Goal: Task Accomplishment & Management: Complete application form

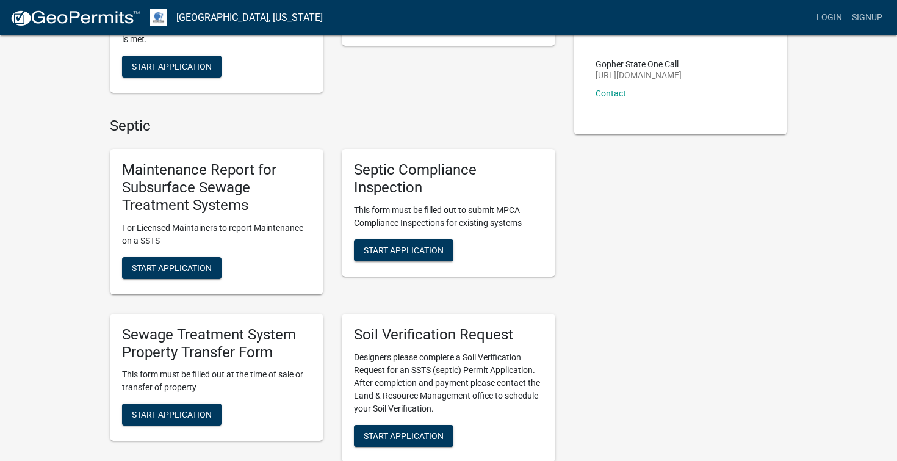
scroll to position [309, 0]
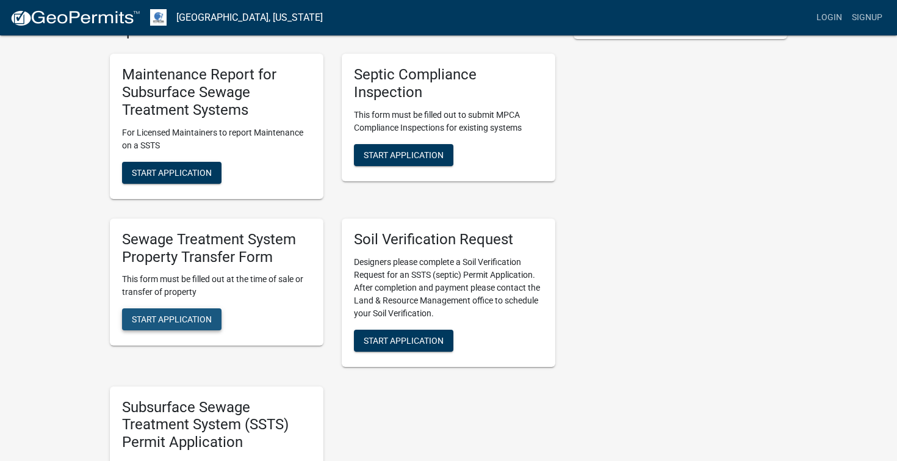
click at [197, 319] on span "Start Application" at bounding box center [172, 319] width 80 height 10
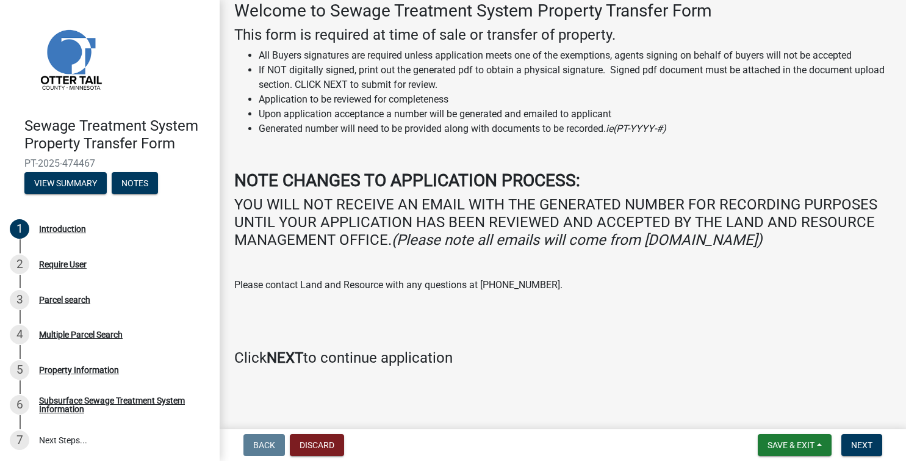
scroll to position [46, 0]
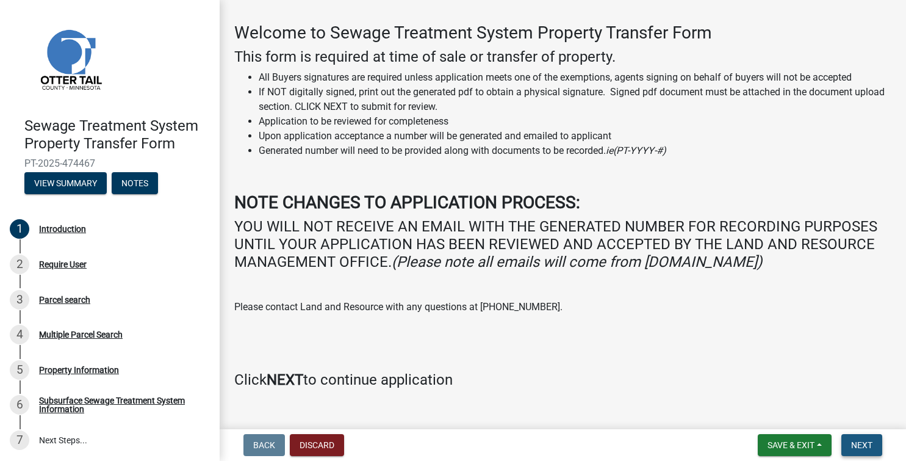
click at [866, 438] on button "Next" at bounding box center [862, 445] width 41 height 22
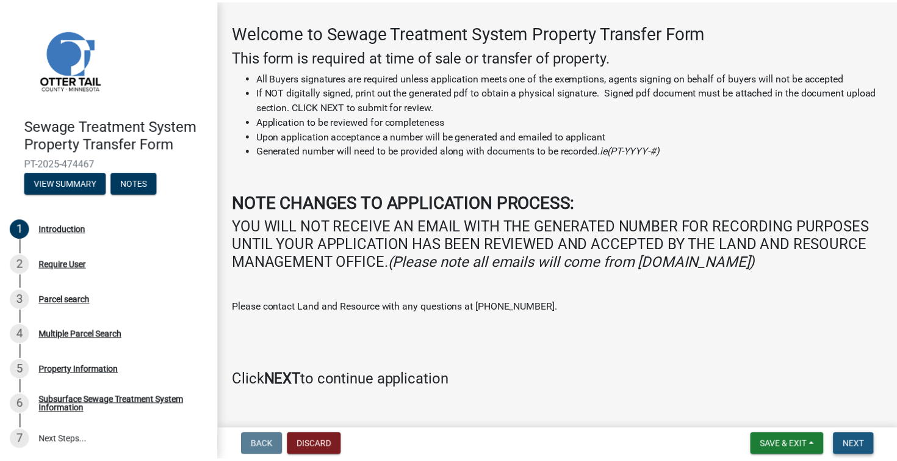
scroll to position [0, 0]
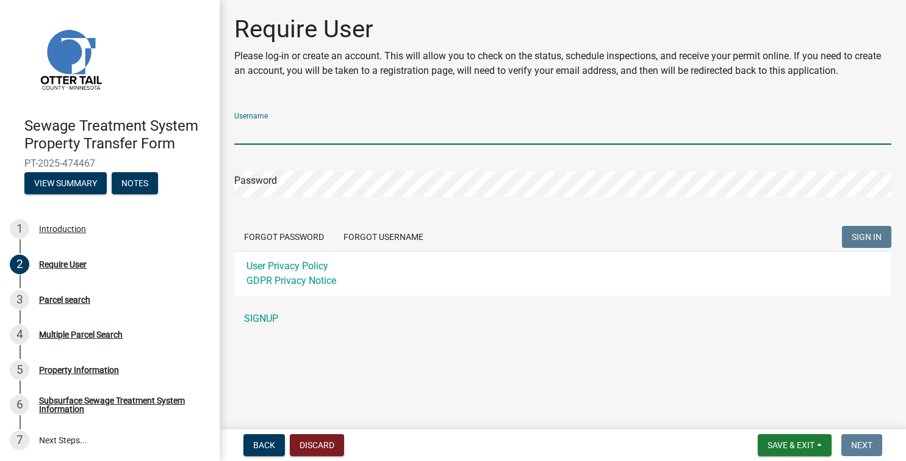
click at [300, 132] on input "Username" at bounding box center [562, 132] width 657 height 25
type input "[EMAIL_ADDRESS][DOMAIN_NAME]"
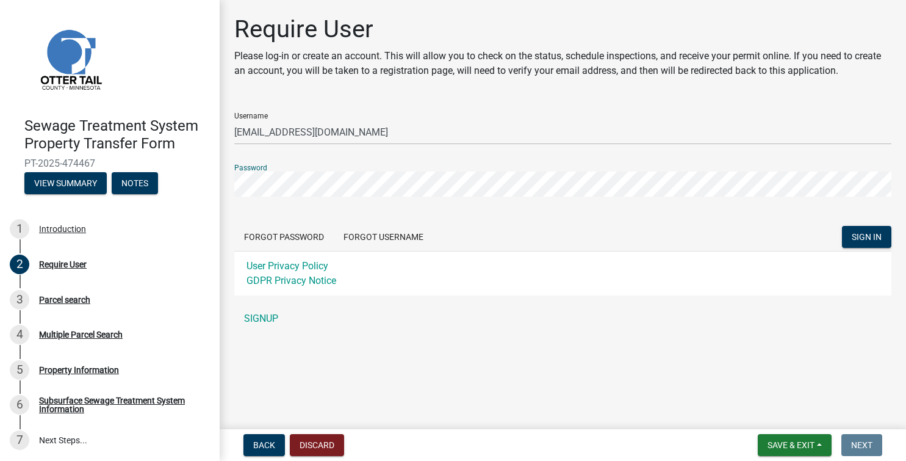
click at [842, 226] on button "SIGN IN" at bounding box center [866, 237] width 49 height 22
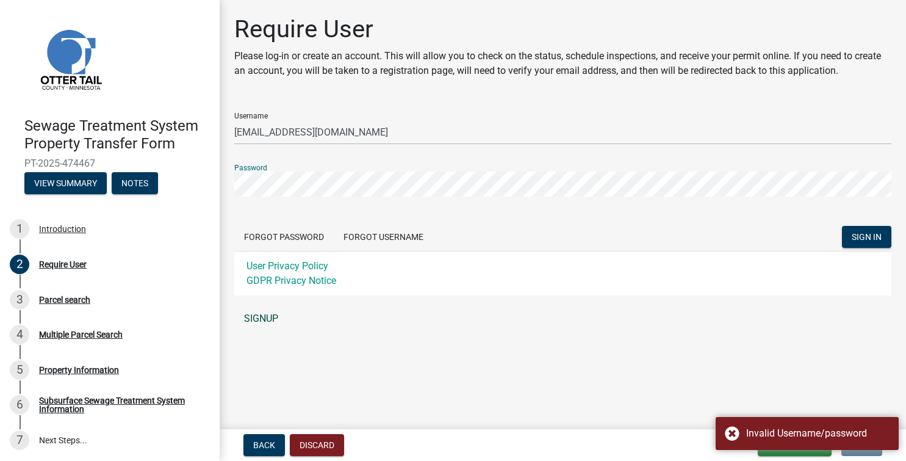
click at [272, 319] on link "SIGNUP" at bounding box center [562, 318] width 657 height 24
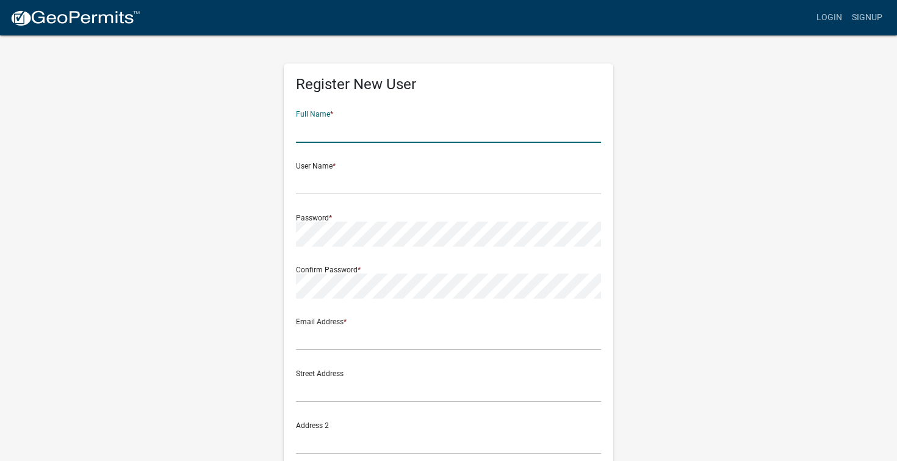
click at [329, 128] on input "text" at bounding box center [448, 130] width 305 height 25
type input "Tory Jackson"
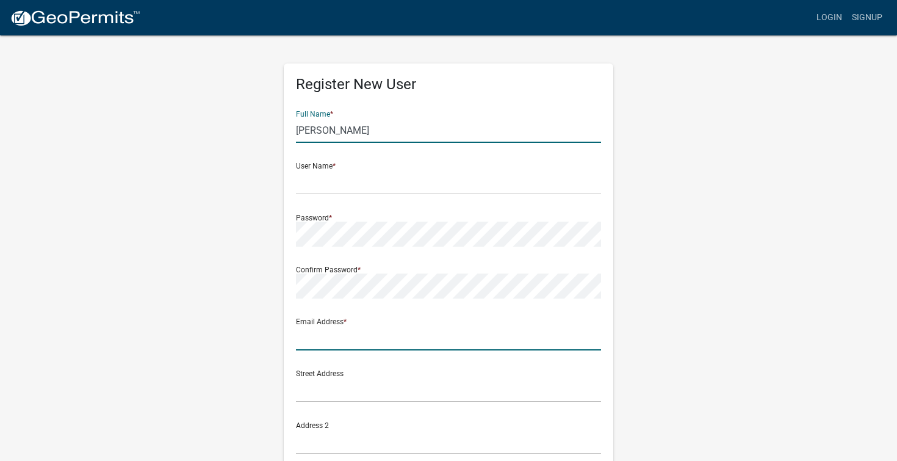
type input "toryljackson@gmail.com"
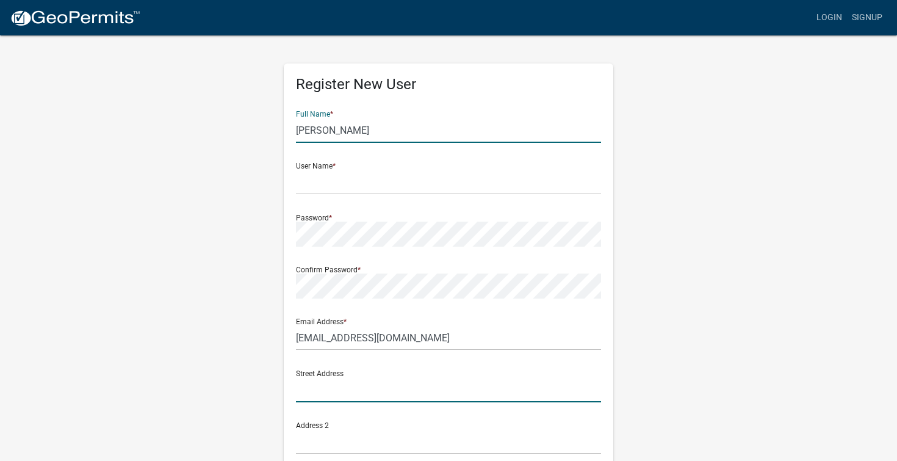
type input "[STREET_ADDRESS]"
type input "BISMARCK"
type input "ND"
type input "58501"
type input "6122706672"
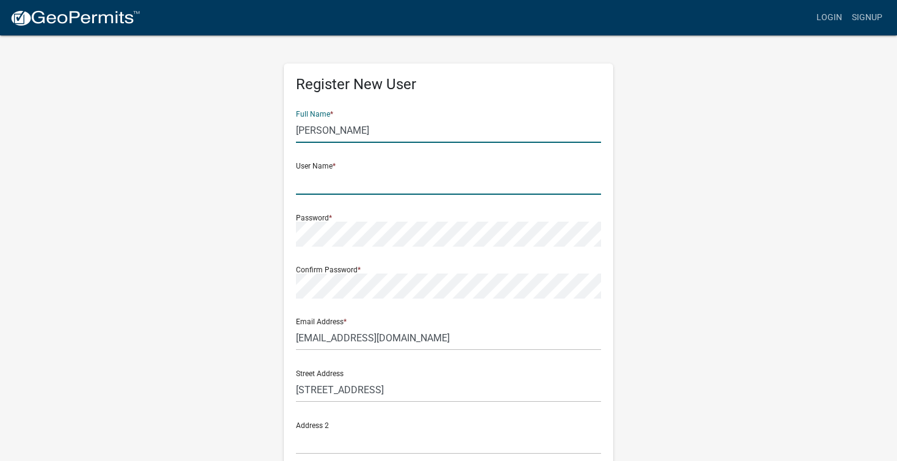
click at [356, 189] on input "text" at bounding box center [448, 182] width 305 height 25
type input "toryjackson"
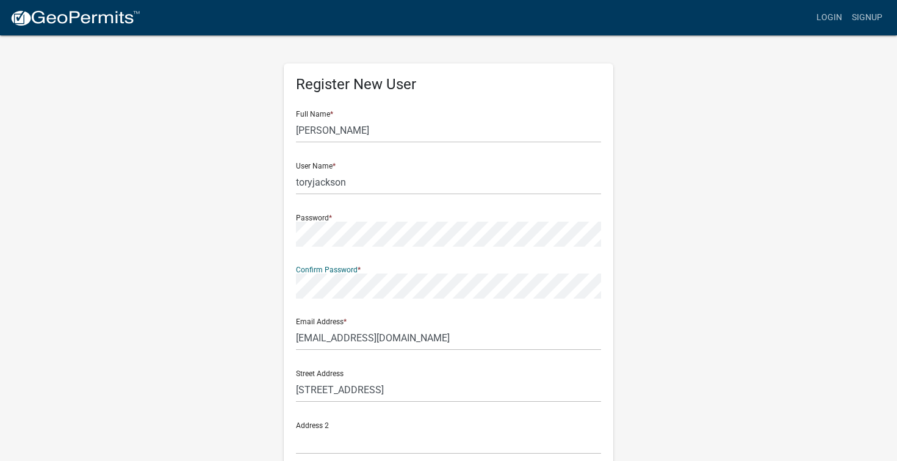
click at [708, 261] on div "Register New User Full Name * Tory Jackson User Name * toryjackson Password * C…" at bounding box center [449, 360] width 696 height 653
click at [424, 346] on input "toryljackson@gmail.com" at bounding box center [448, 337] width 305 height 25
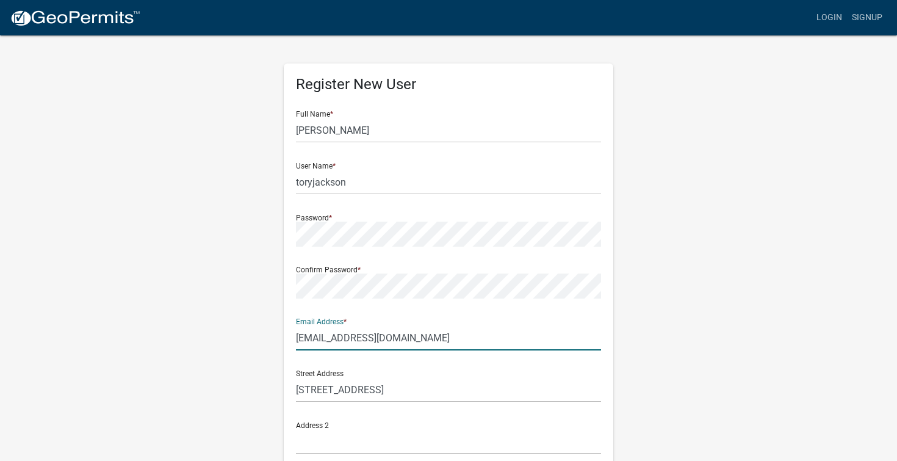
type input "[EMAIL_ADDRESS][DOMAIN_NAME]"
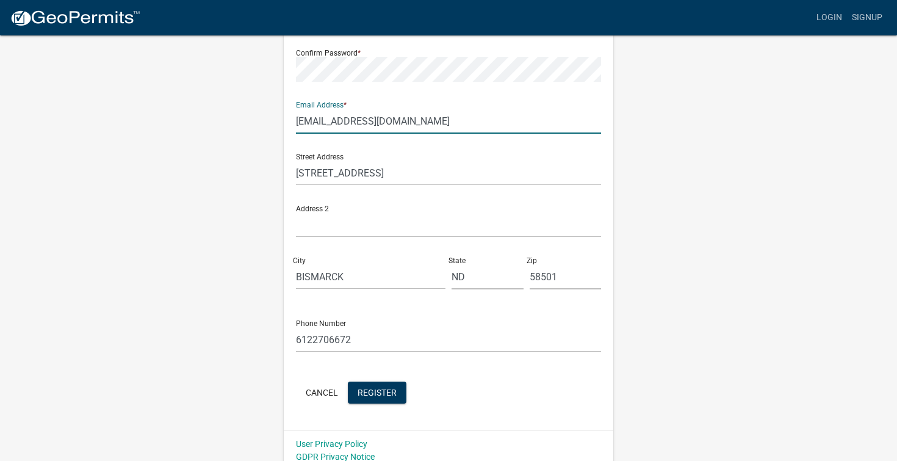
scroll to position [226, 0]
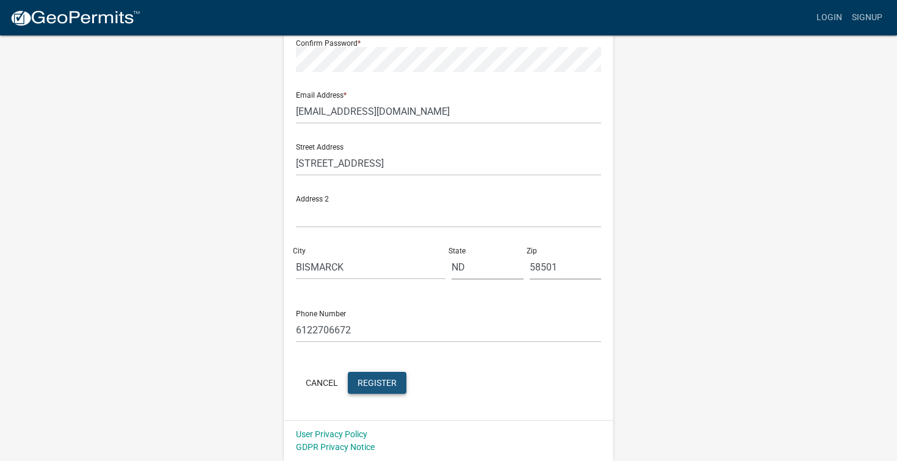
click at [389, 387] on span "Register" at bounding box center [377, 382] width 39 height 10
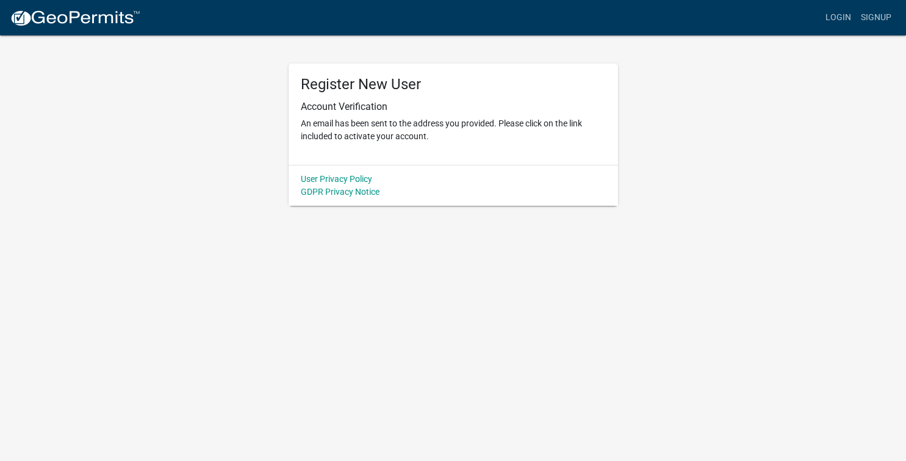
click at [449, 153] on div "Register New User Account Verification An email has been sent to the address yo…" at bounding box center [454, 113] width 330 height 101
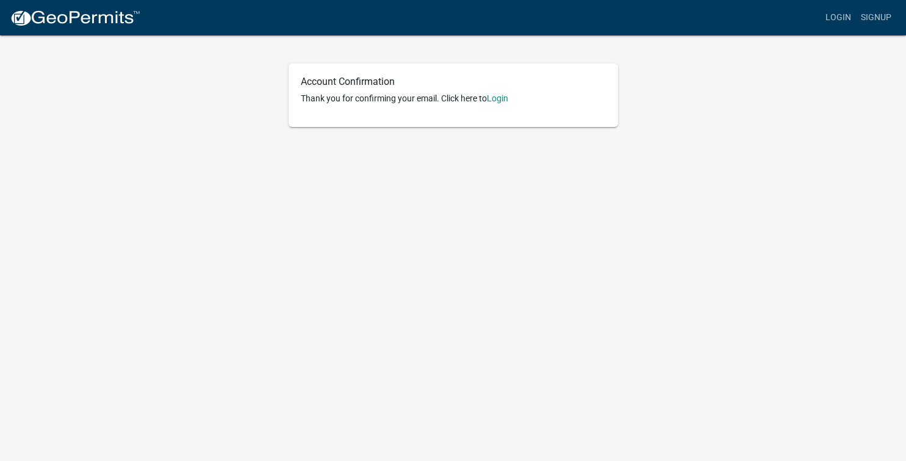
click at [463, 150] on body "Internet Explorer does NOT work with GeoPermits. Get a new browser for more sec…" at bounding box center [453, 230] width 906 height 461
click at [506, 91] on div "Account Confirmation Thank you for confirming your email. Click here to Login" at bounding box center [454, 94] width 330 height 63
click at [502, 98] on link "Login" at bounding box center [497, 98] width 21 height 10
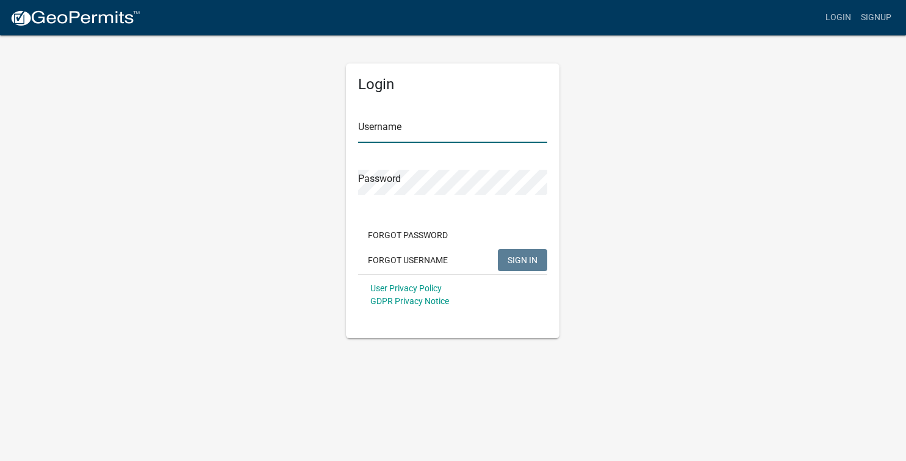
type input "toryjackson"
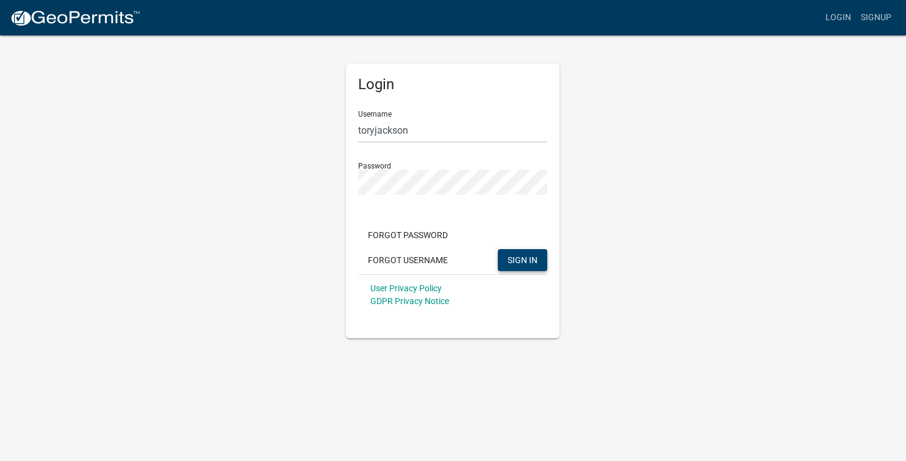
click at [529, 258] on span "SIGN IN" at bounding box center [523, 260] width 30 height 10
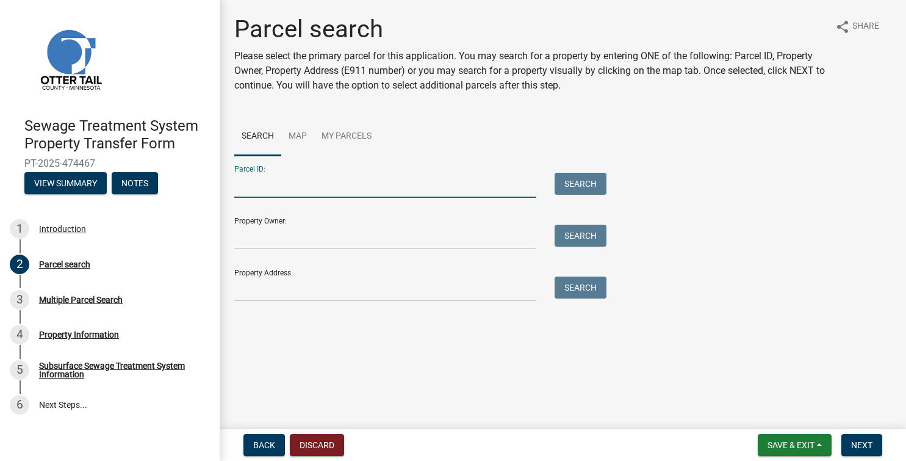
click at [305, 190] on input "Parcel ID:" at bounding box center [385, 185] width 302 height 25
type input "20000990333000"
click at [579, 187] on button "Search" at bounding box center [581, 184] width 52 height 22
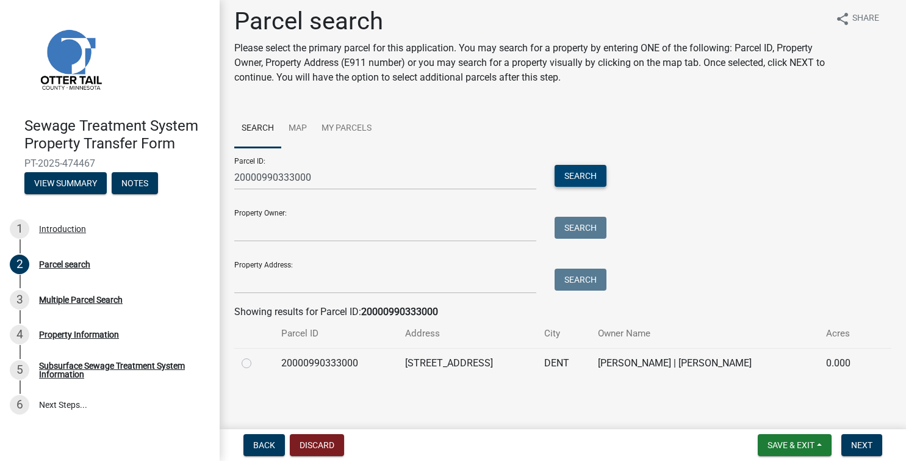
scroll to position [9, 0]
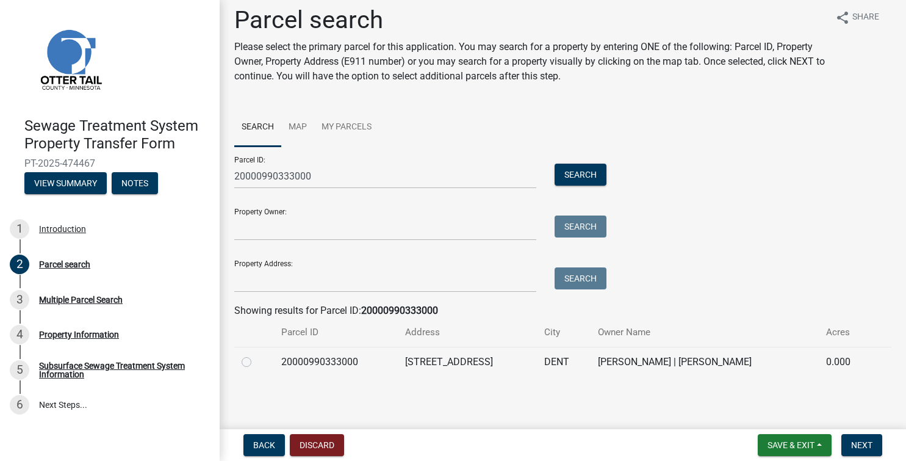
click at [256, 355] on label at bounding box center [256, 355] width 0 height 0
click at [256, 363] on input "radio" at bounding box center [260, 359] width 8 height 8
radio input "true"
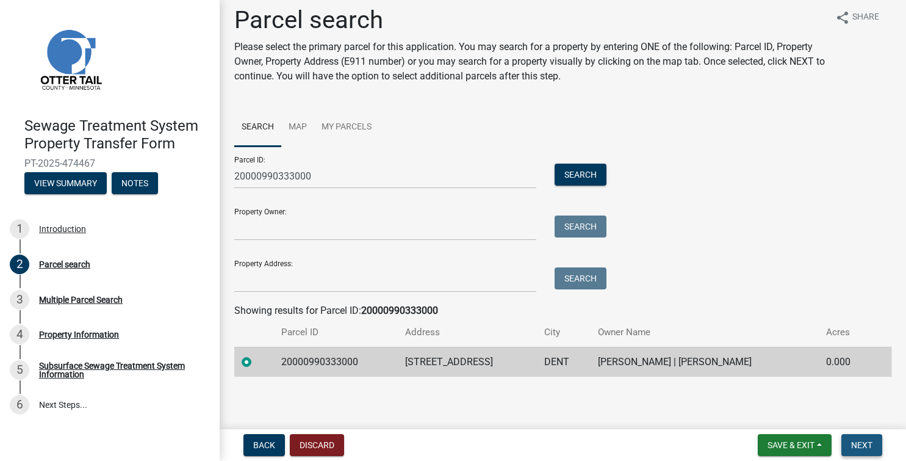
click at [866, 445] on span "Next" at bounding box center [862, 445] width 21 height 10
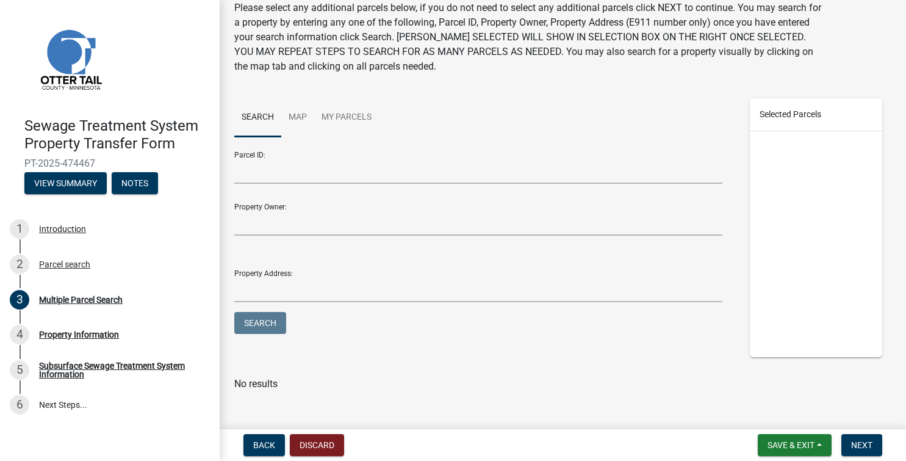
scroll to position [0, 0]
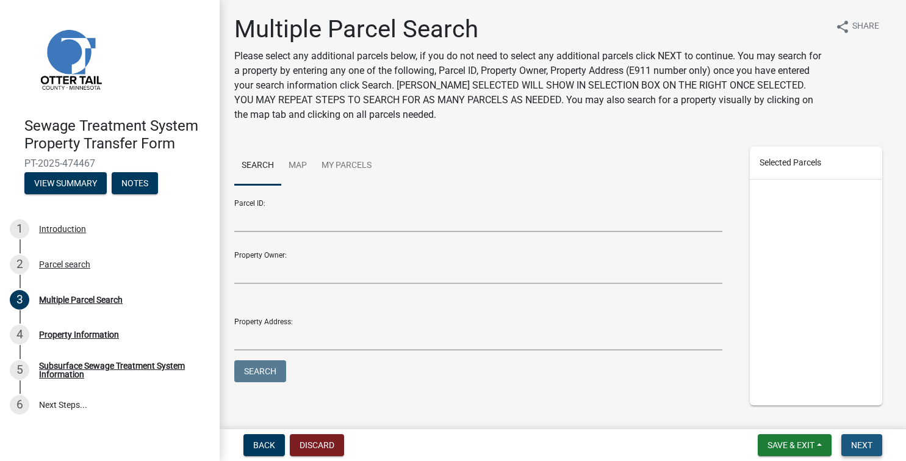
click at [858, 445] on span "Next" at bounding box center [862, 445] width 21 height 10
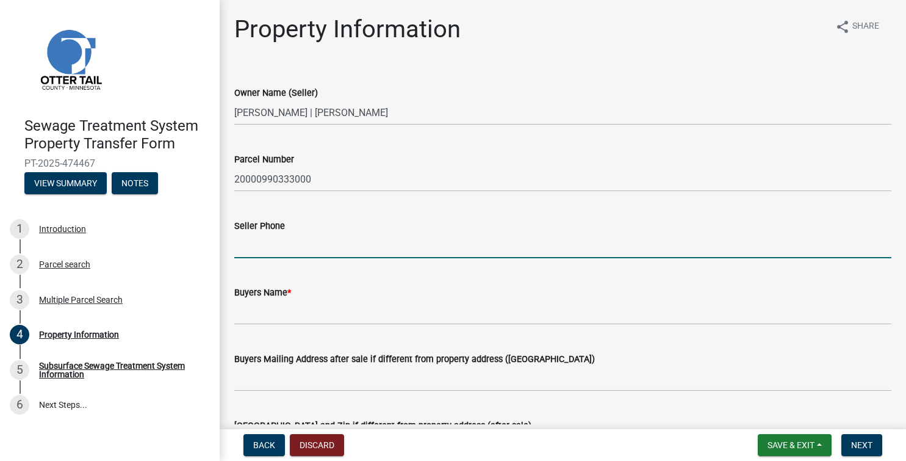
click at [259, 246] on input "Seller Phone" at bounding box center [562, 245] width 657 height 25
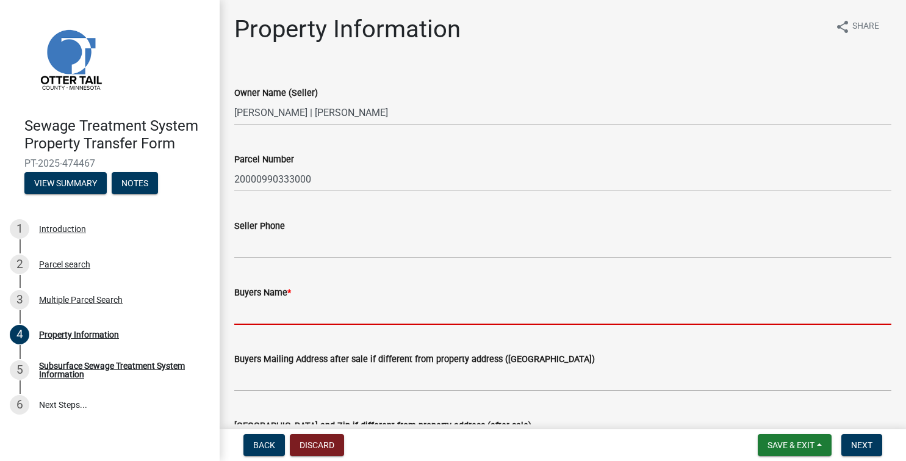
click at [253, 324] on input "Buyers Name *" at bounding box center [562, 312] width 657 height 25
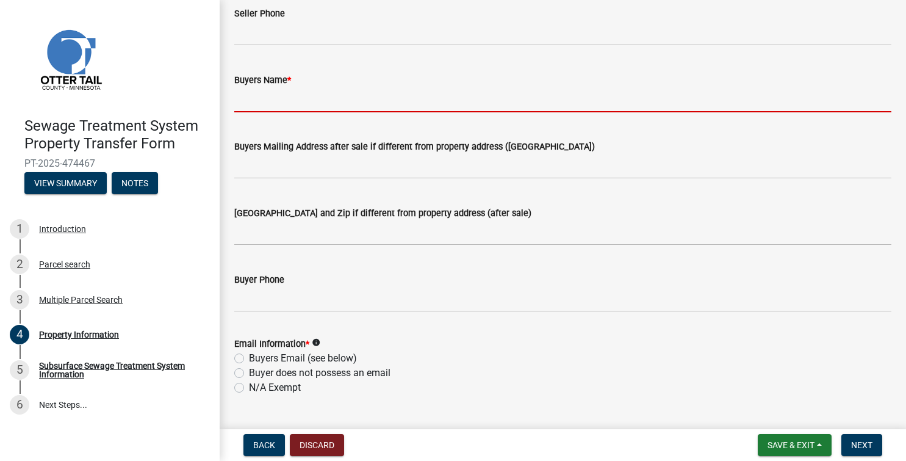
scroll to position [163, 0]
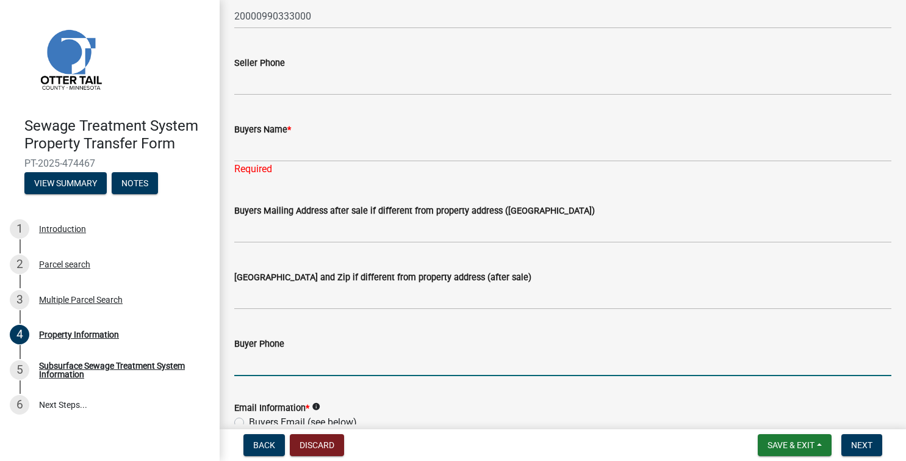
click at [269, 347] on form "Buyer Phone" at bounding box center [562, 356] width 657 height 40
type input "6122706672"
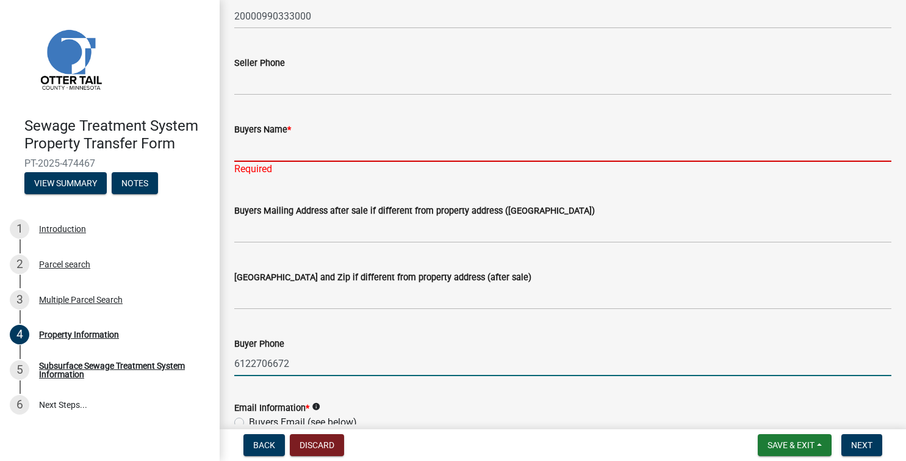
click at [292, 150] on input "Buyers Name *" at bounding box center [562, 149] width 657 height 25
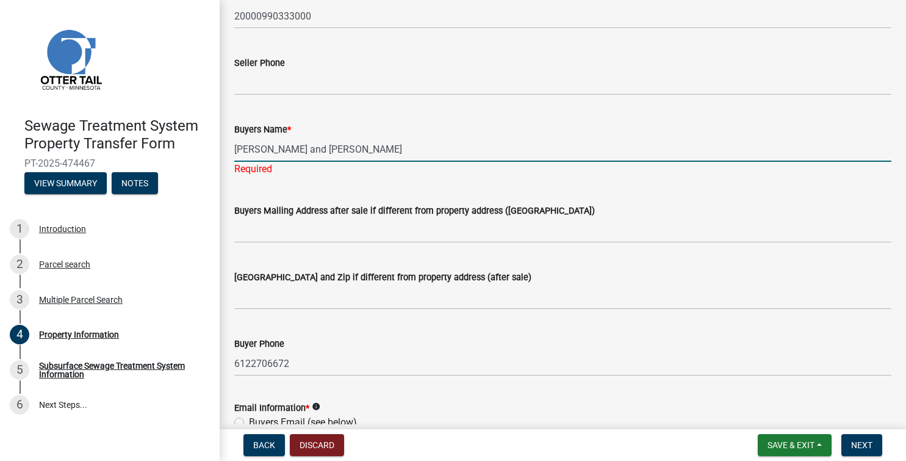
type input "[PERSON_NAME] and [PERSON_NAME]"
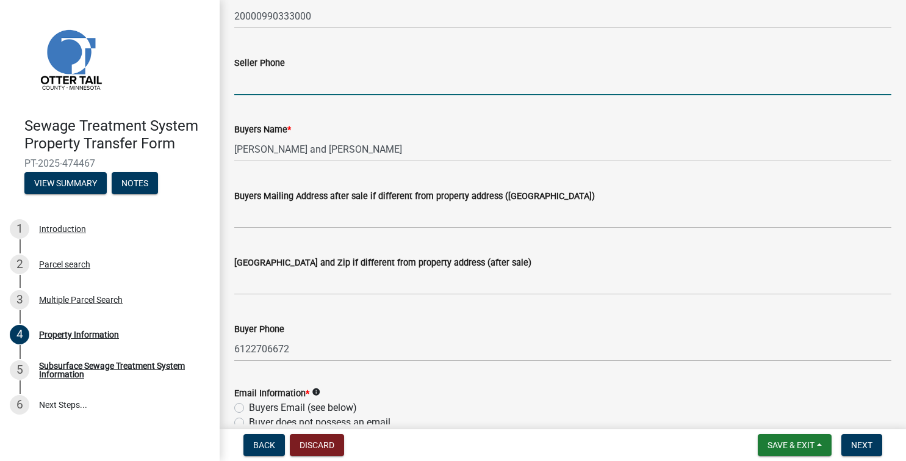
click at [277, 95] on input "Seller Phone" at bounding box center [562, 82] width 657 height 25
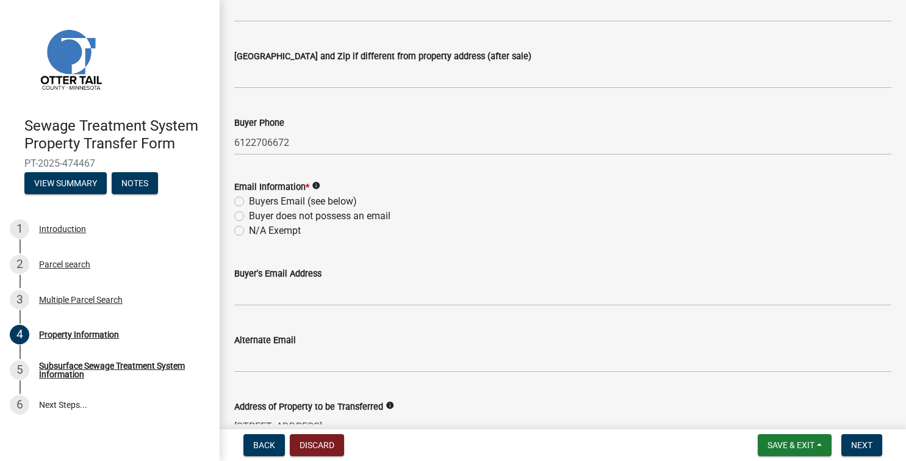
scroll to position [370, 0]
type input "[PHONE_NUMBER]"
click at [317, 186] on icon "info" at bounding box center [316, 185] width 9 height 9
click at [249, 200] on label "Buyers Email (see below)" at bounding box center [303, 201] width 108 height 15
click at [249, 200] on input "Buyers Email (see below)" at bounding box center [253, 198] width 8 height 8
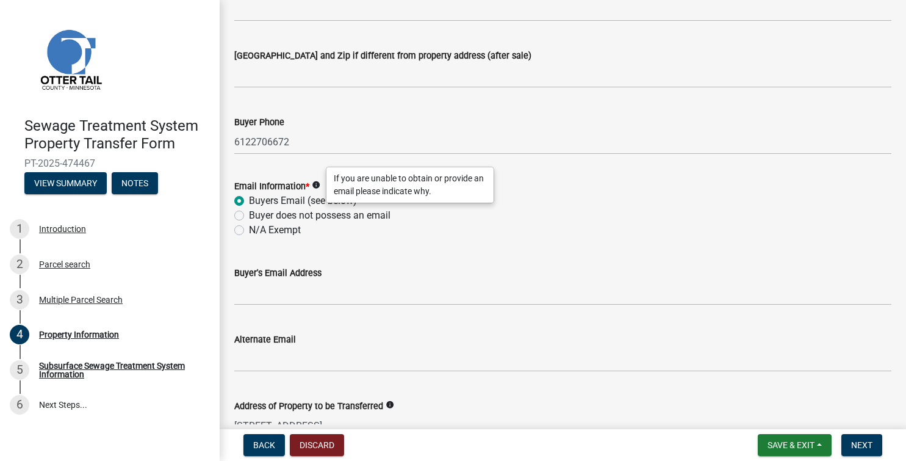
radio input "true"
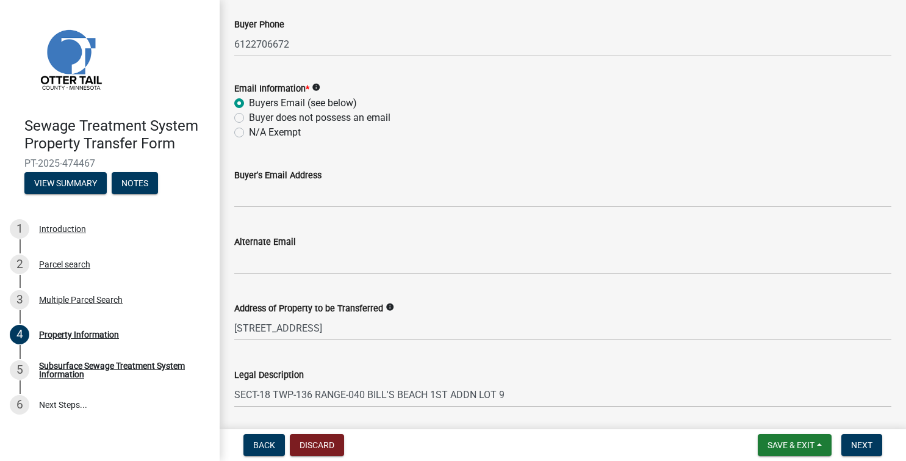
scroll to position [510, 0]
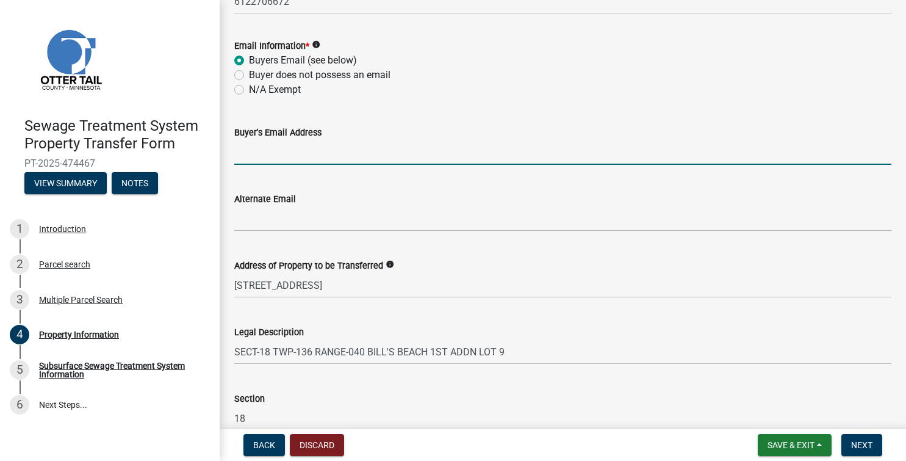
click at [265, 152] on input "Buyer's Email Address" at bounding box center [562, 152] width 657 height 25
type input "[EMAIL_ADDRESS][DOMAIN_NAME]"
type input "[STREET_ADDRESS]"
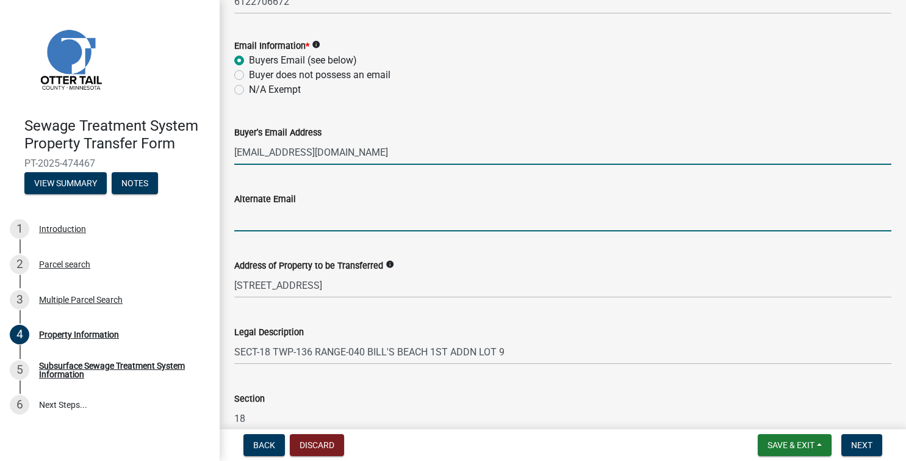
type input "[EMAIL_ADDRESS][DOMAIN_NAME]"
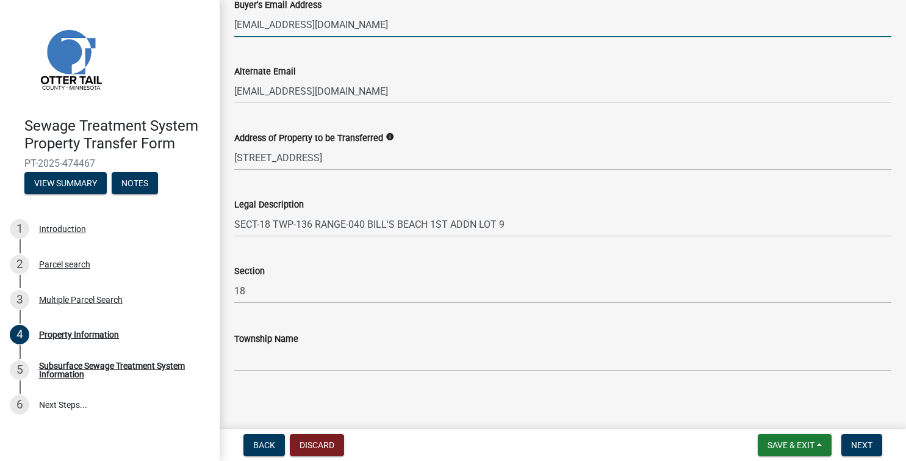
scroll to position [642, 0]
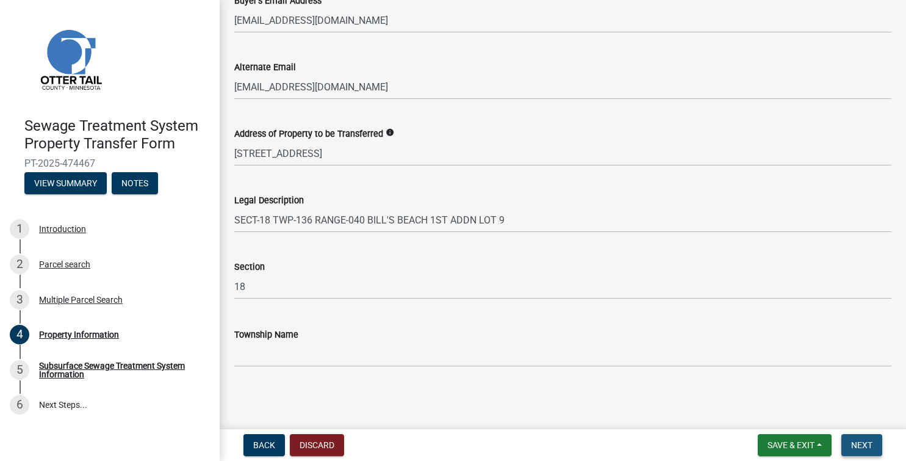
click at [859, 447] on span "Next" at bounding box center [862, 445] width 21 height 10
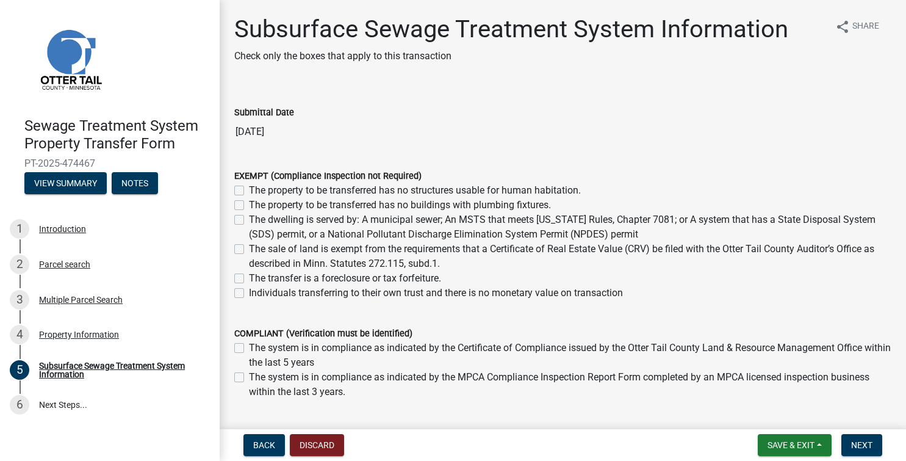
click at [335, 262] on label "The sale of land is exempt from the requirements that a Certificate of Real Est…" at bounding box center [570, 256] width 643 height 29
click at [257, 250] on input "The sale of land is exempt from the requirements that a Certificate of Real Est…" at bounding box center [253, 246] width 8 height 8
checkbox input "true"
checkbox input "false"
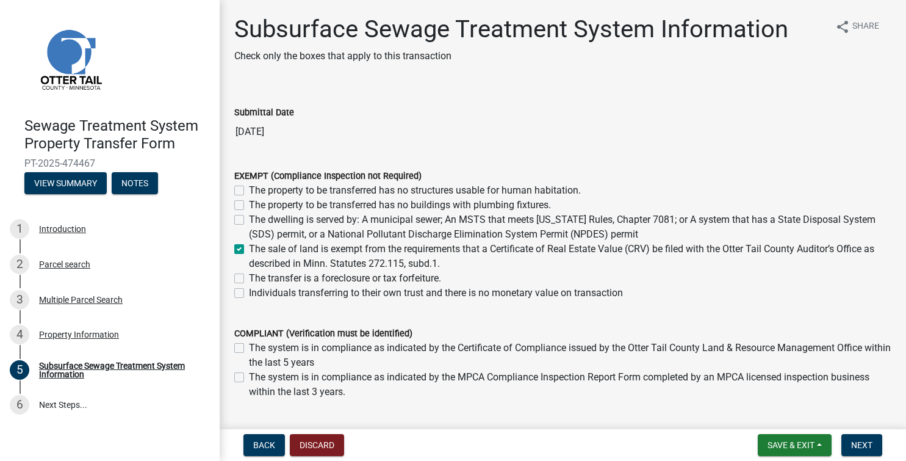
checkbox input "false"
checkbox input "true"
checkbox input "false"
click at [249, 248] on label "The sale of land is exempt from the requirements that a Certificate of Real Est…" at bounding box center [570, 256] width 643 height 29
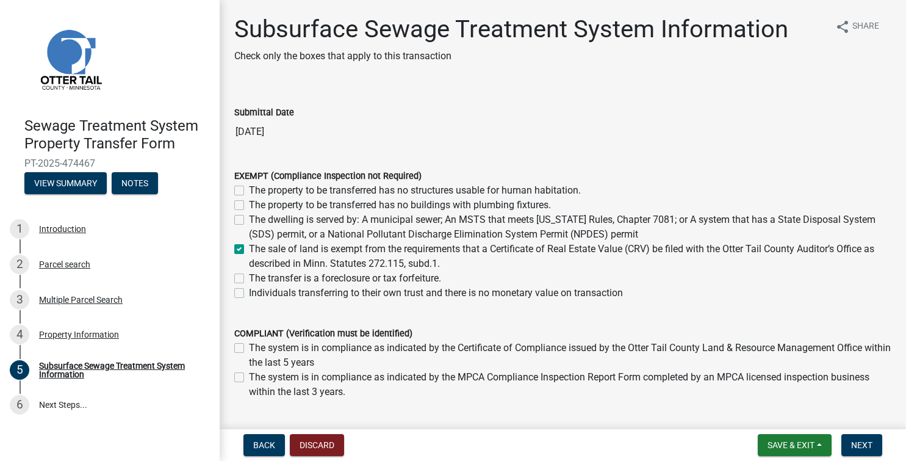
click at [249, 248] on input "The sale of land is exempt from the requirements that a Certificate of Real Est…" at bounding box center [253, 246] width 8 height 8
checkbox input "false"
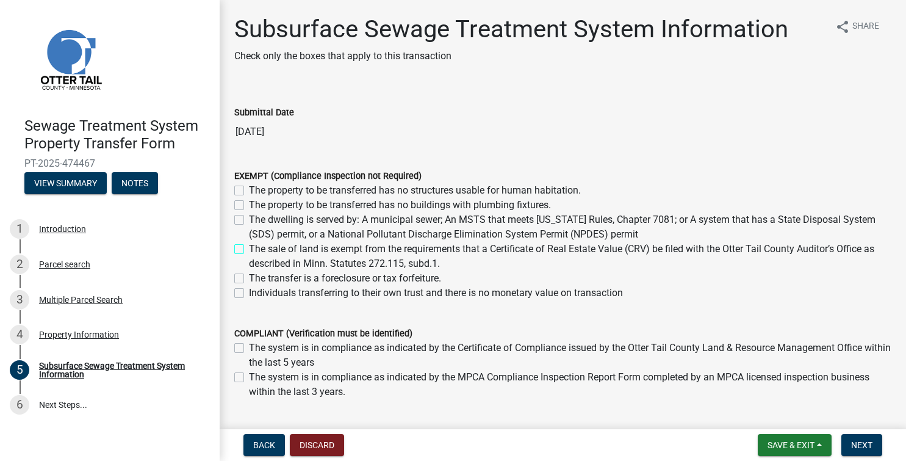
checkbox input "false"
click at [336, 266] on label "The sale of land is exempt from the requirements that a Certificate of Real Est…" at bounding box center [570, 256] width 643 height 29
click at [257, 250] on input "The sale of land is exempt from the requirements that a Certificate of Real Est…" at bounding box center [253, 246] width 8 height 8
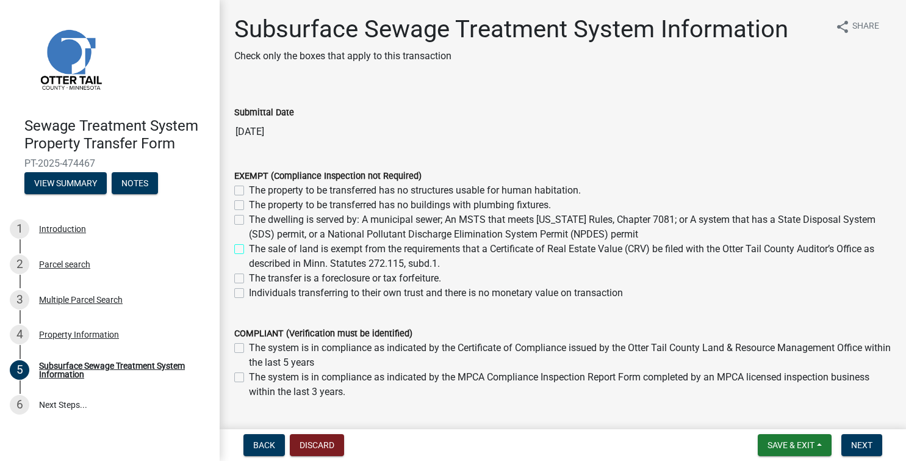
checkbox input "true"
checkbox input "false"
checkbox input "true"
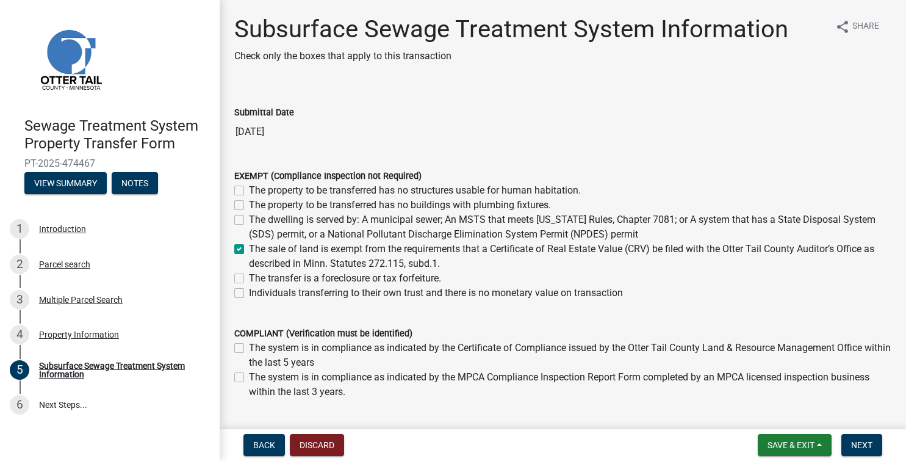
checkbox input "false"
drag, startPoint x: 332, startPoint y: 264, endPoint x: 381, endPoint y: 263, distance: 48.8
click at [381, 263] on label "The sale of land is exempt from the requirements that a Certificate of Real Est…" at bounding box center [570, 256] width 643 height 29
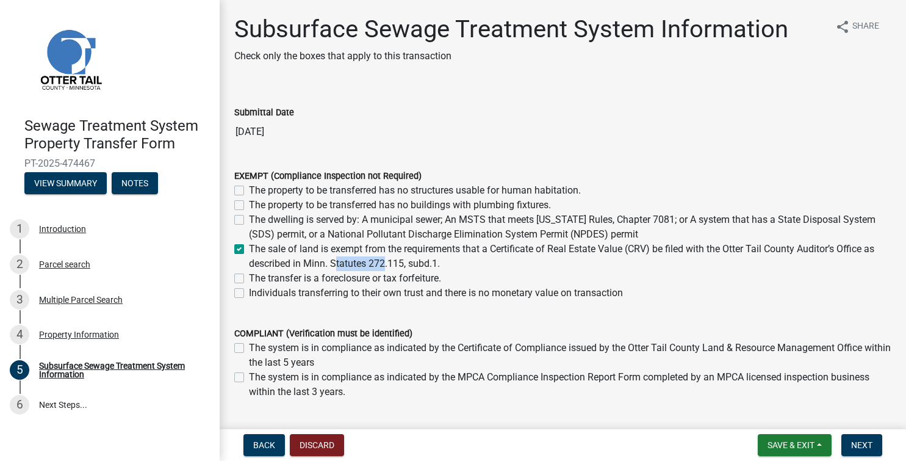
click at [257, 250] on input "The sale of land is exempt from the requirements that a Certificate of Real Est…" at bounding box center [253, 246] width 8 height 8
checkbox input "false"
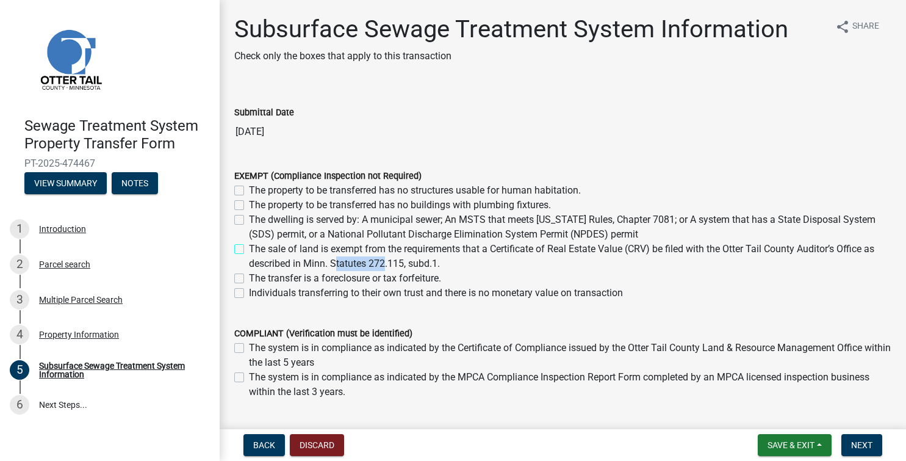
checkbox input "false"
drag, startPoint x: 306, startPoint y: 262, endPoint x: 446, endPoint y: 262, distance: 140.4
click at [446, 262] on label "The sale of land is exempt from the requirements that a Certificate of Real Est…" at bounding box center [570, 256] width 643 height 29
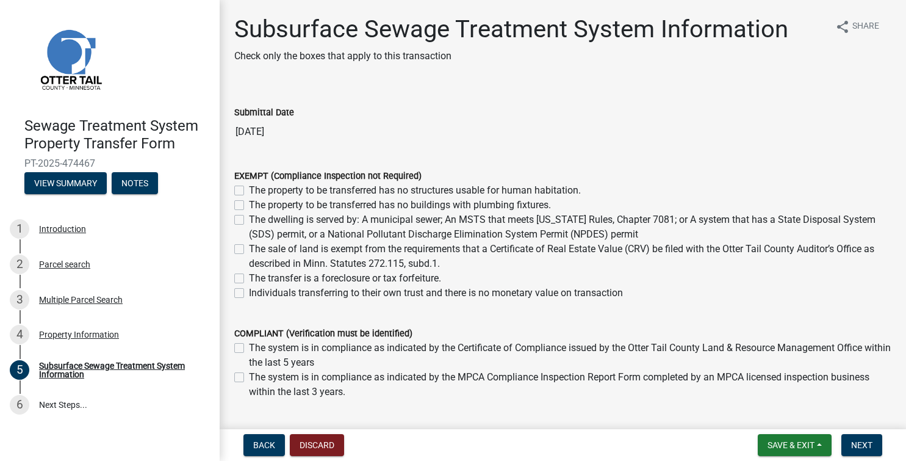
copy label "Minn. Statutes 272.115, subd.1."
click at [249, 247] on label "The sale of land is exempt from the requirements that a Certificate of Real Est…" at bounding box center [570, 256] width 643 height 29
click at [249, 247] on input "The sale of land is exempt from the requirements that a Certificate of Real Est…" at bounding box center [253, 246] width 8 height 8
checkbox input "true"
checkbox input "false"
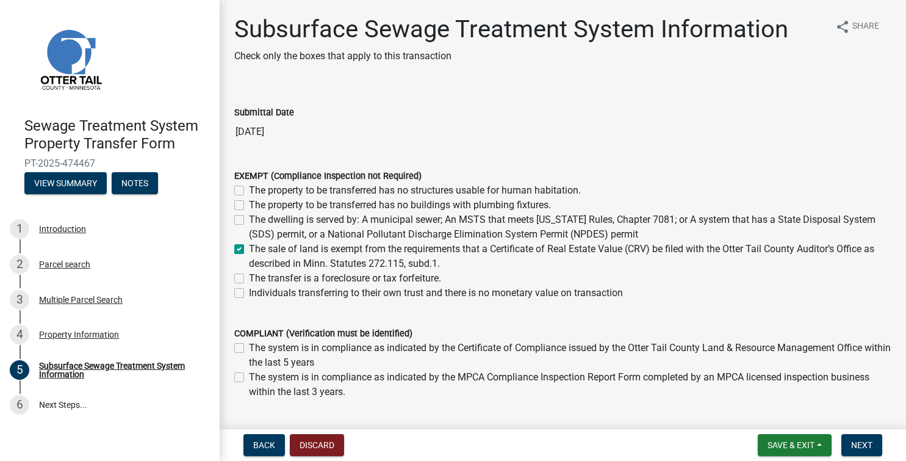
checkbox input "false"
checkbox input "true"
checkbox input "false"
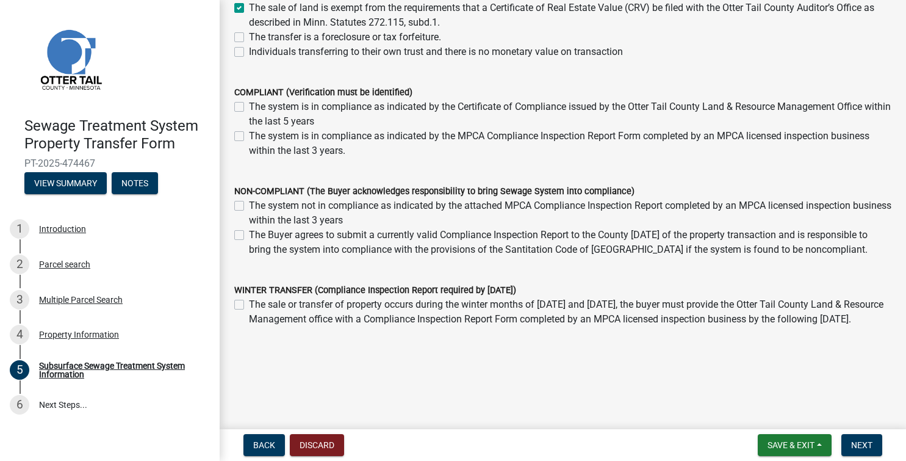
scroll to position [270, 0]
click at [856, 446] on span "Next" at bounding box center [862, 445] width 21 height 10
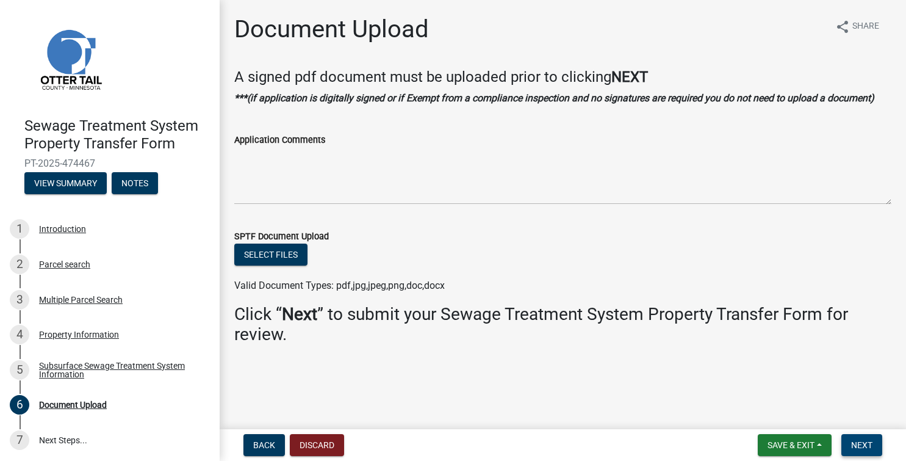
click at [867, 444] on span "Next" at bounding box center [862, 445] width 21 height 10
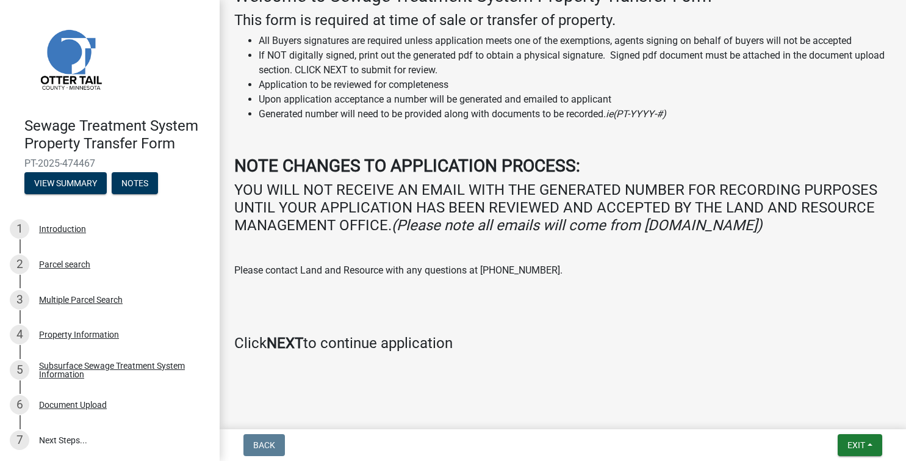
scroll to position [65, 0]
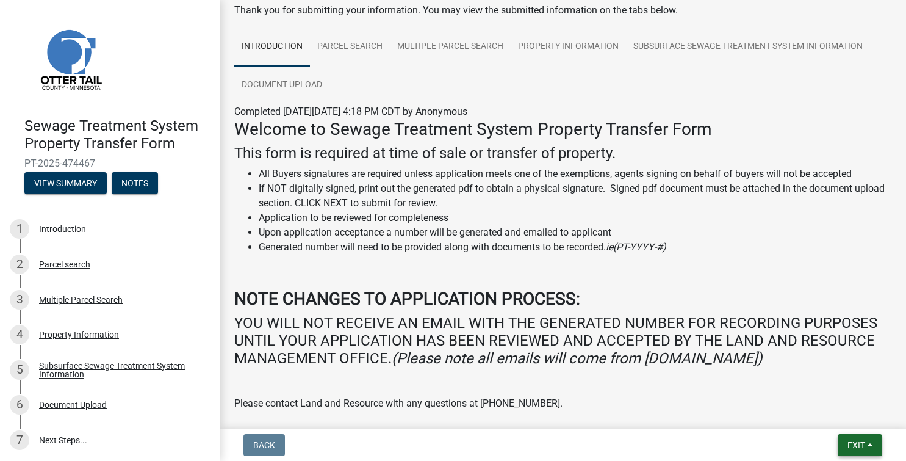
click at [872, 443] on button "Exit" at bounding box center [860, 445] width 45 height 22
click at [841, 413] on button "Save & Exit" at bounding box center [834, 413] width 98 height 29
